Goal: Register for event/course

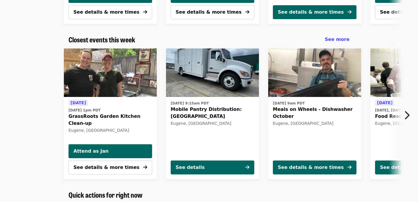
scroll to position [174, 0]
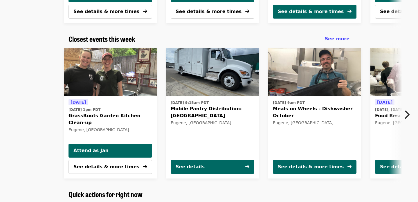
click at [408, 115] on icon "chevron-right icon" at bounding box center [407, 114] width 6 height 11
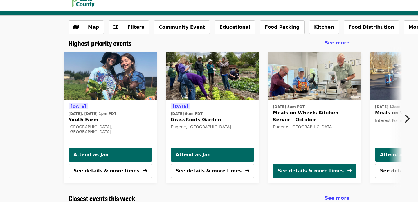
scroll to position [0, 0]
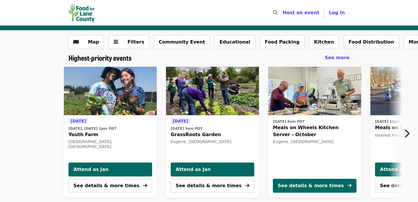
click at [407, 133] on icon "chevron-right icon" at bounding box center [407, 133] width 6 height 11
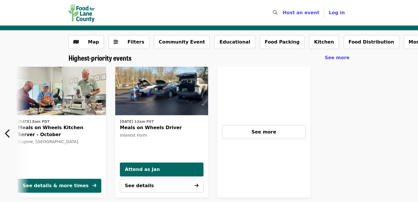
scroll to position [0, 258]
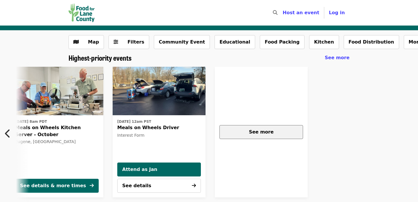
click at [277, 129] on div "See more" at bounding box center [261, 132] width 74 height 7
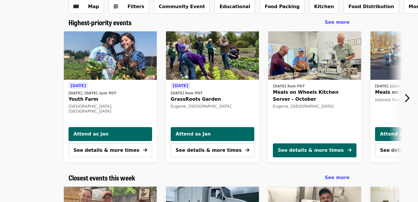
scroll to position [39, 0]
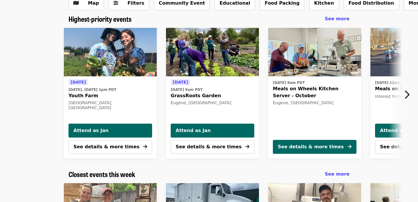
click at [408, 93] on icon "chevron-right icon" at bounding box center [407, 94] width 6 height 11
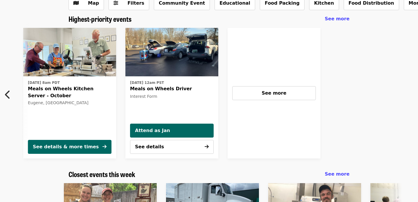
scroll to position [0, 258]
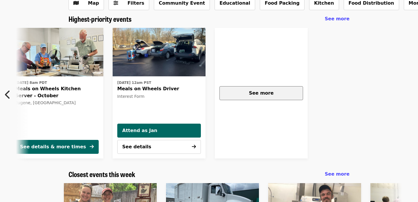
click at [267, 96] on span "See more" at bounding box center [261, 93] width 25 height 6
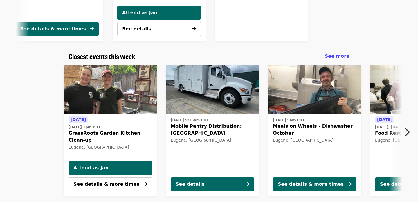
scroll to position [160, 0]
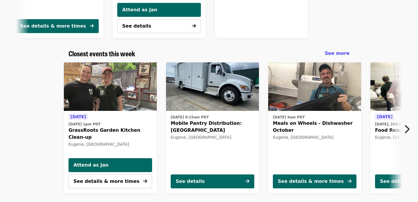
click at [408, 127] on icon "chevron-right icon" at bounding box center [407, 129] width 6 height 11
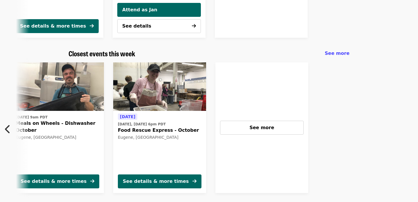
scroll to position [0, 258]
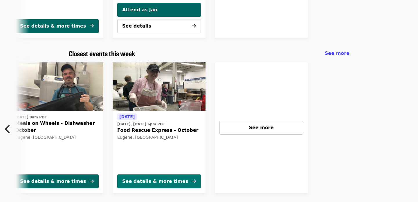
click at [173, 181] on div "See details & more times" at bounding box center [155, 181] width 66 height 7
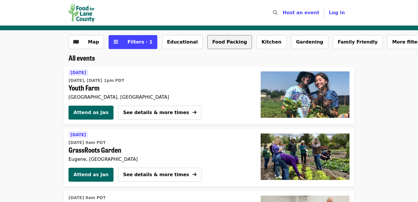
click at [226, 44] on button "Food Packing" at bounding box center [229, 42] width 45 height 14
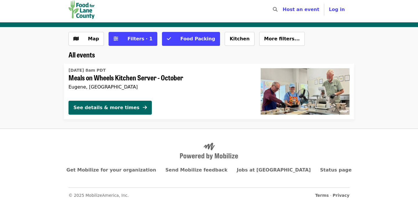
scroll to position [4, 0]
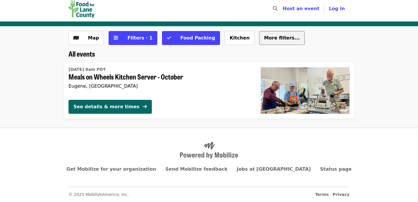
click at [267, 36] on span "More filters..." at bounding box center [282, 38] width 36 height 6
